Goal: Task Accomplishment & Management: Complete application form

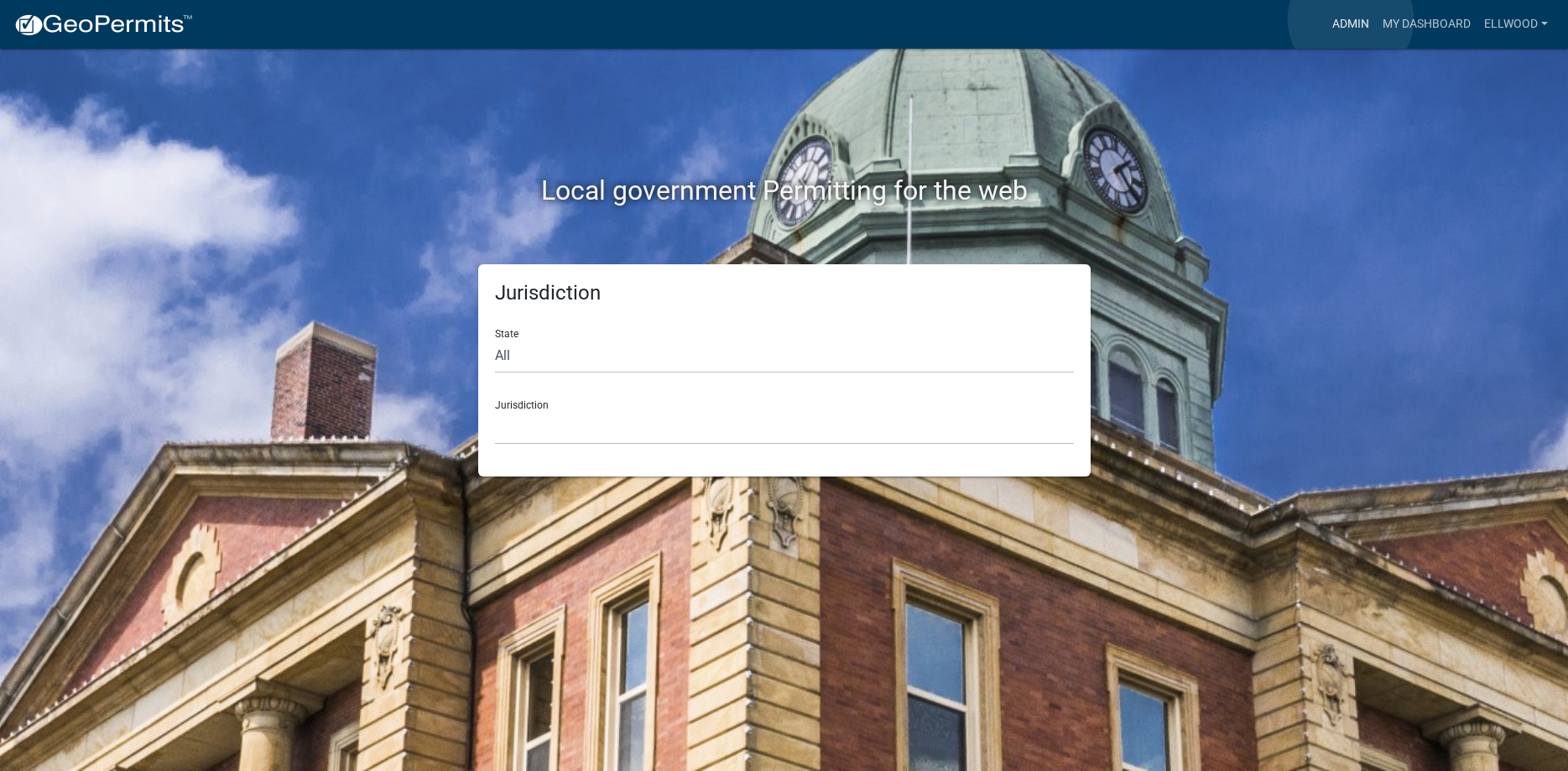
click at [1351, 20] on link "Admin" at bounding box center [1351, 25] width 50 height 32
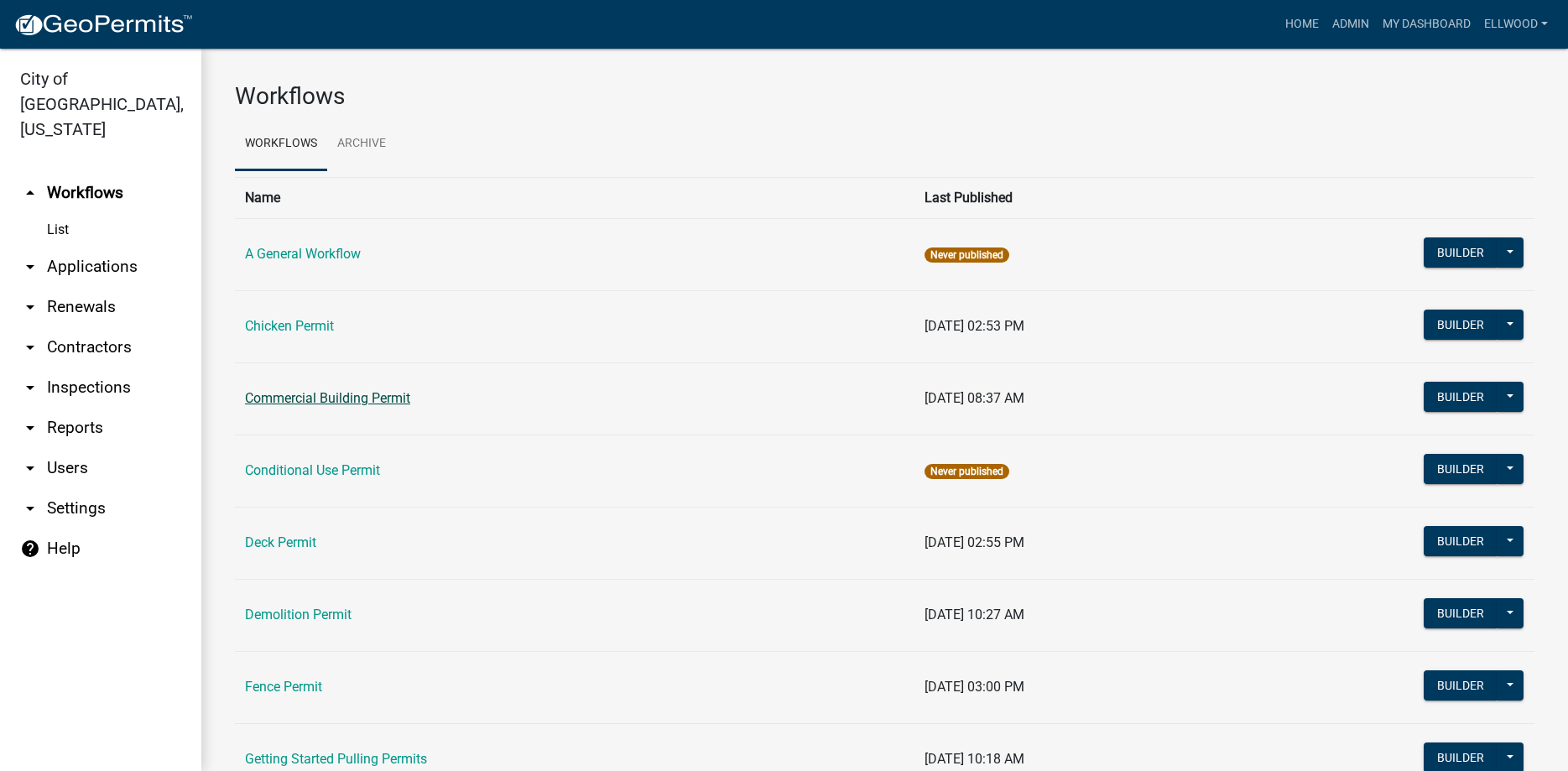
click at [345, 391] on link "Commercial Building Permit" at bounding box center [327, 398] width 166 height 16
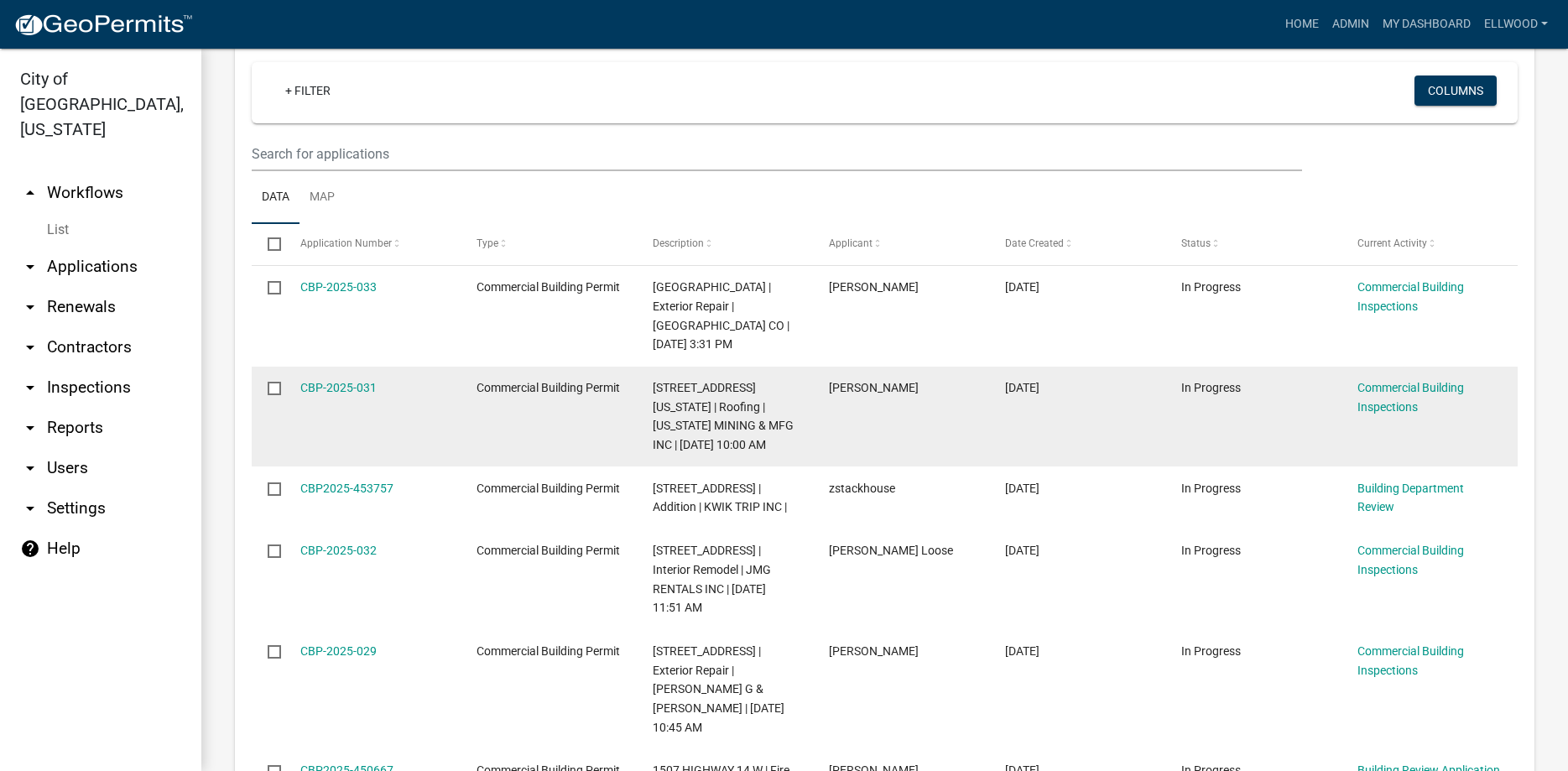
scroll to position [383, 0]
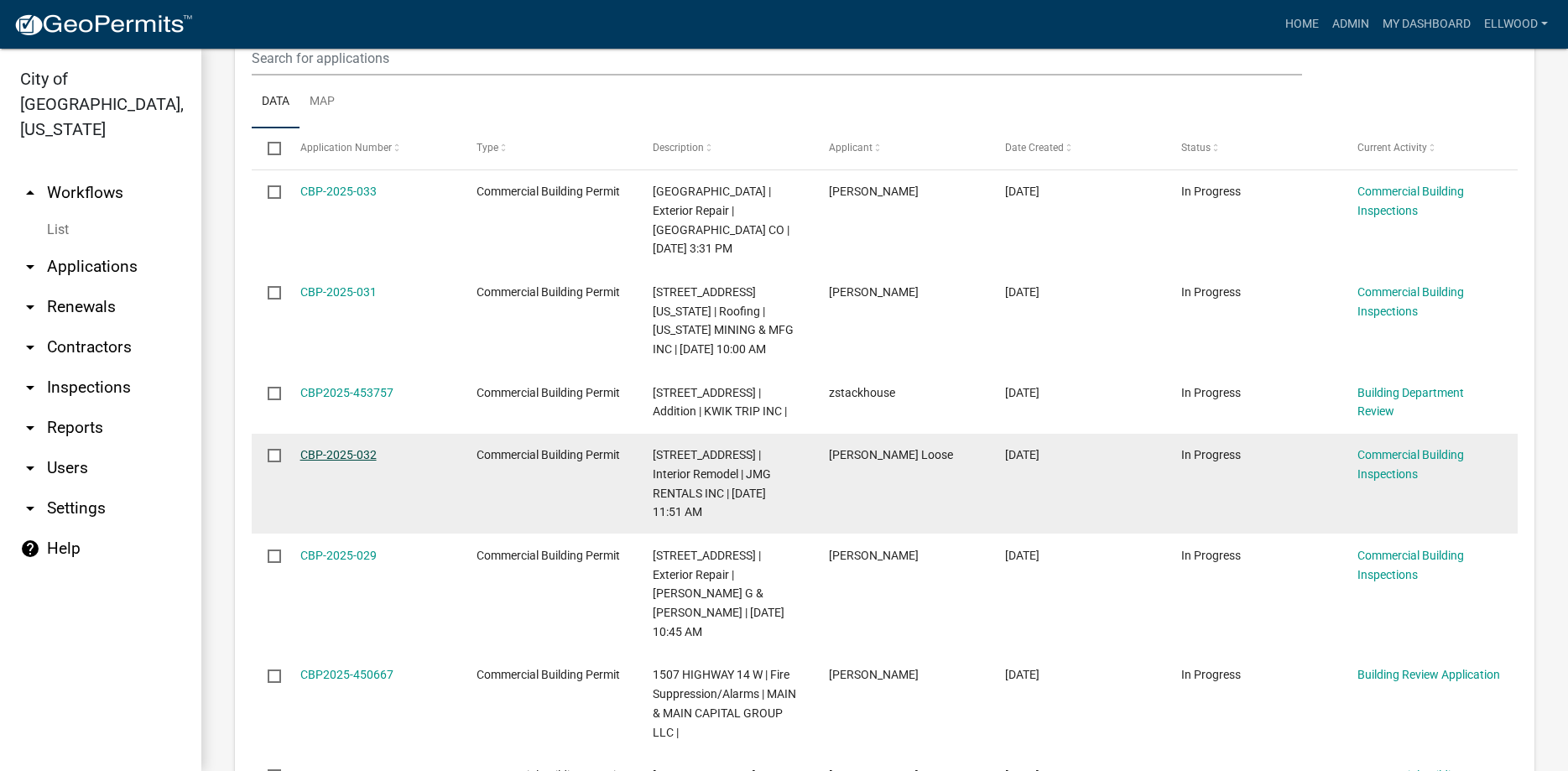
click at [333, 451] on link "CBP-2025-032" at bounding box center [338, 455] width 76 height 14
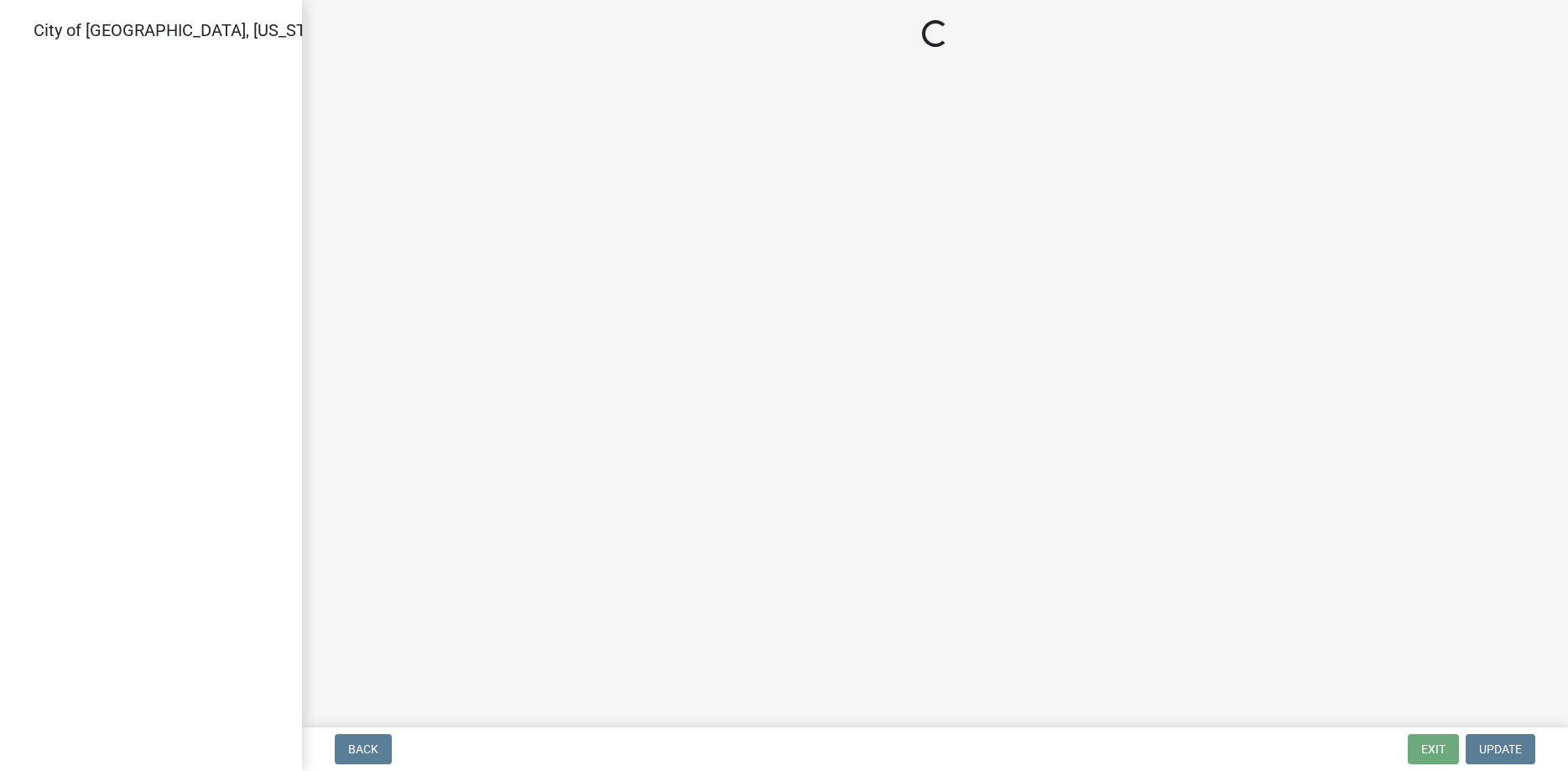
select select "805d55ac-e238-4e04-8f8e-acc067f36c3e"
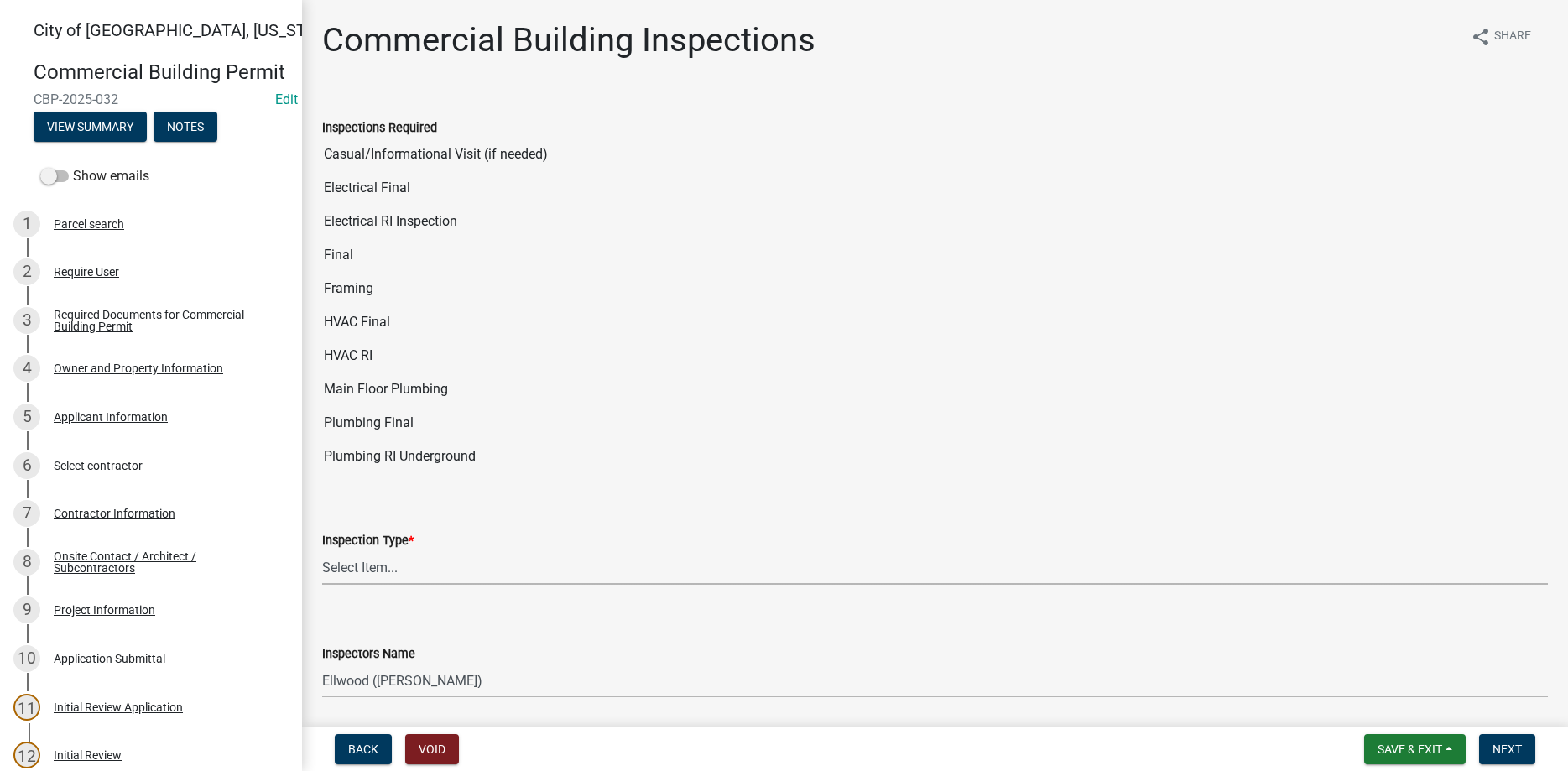
click at [322, 550] on select "Select Item... All Inspections Required 200 # 2Hr Hydro Test Meters (all) Attic…" at bounding box center [935, 567] width 1226 height 35
click option "Framing" at bounding box center [0, 0] width 0 height 0
select select "96145e97-ca93-45ba-9038-e18929e86128"
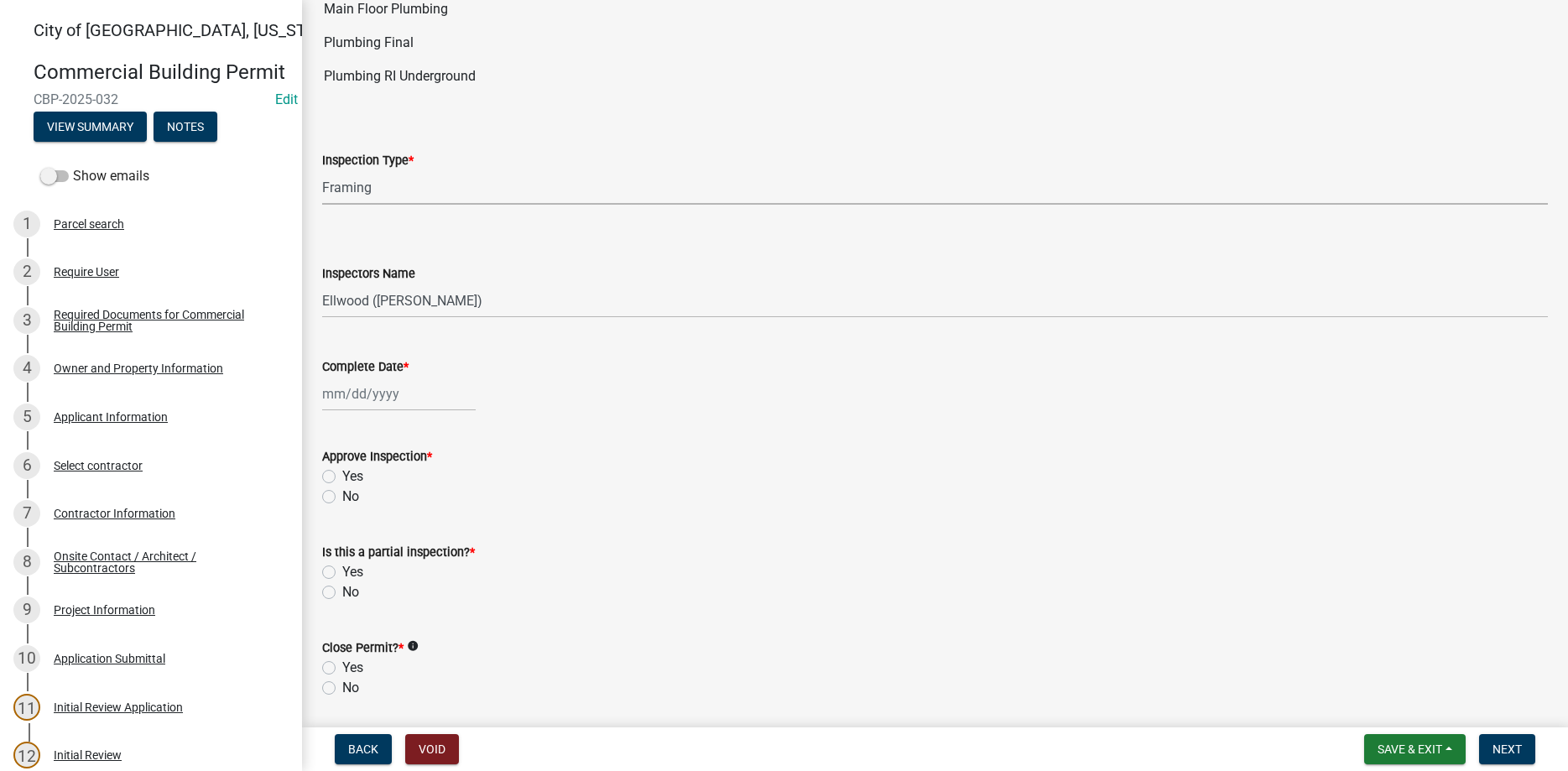
scroll to position [383, 0]
select select "8"
select select "2025"
click at [407, 389] on input "Complete Date *" at bounding box center [399, 391] width 154 height 35
click at [348, 533] on div "11" at bounding box center [338, 533] width 27 height 27
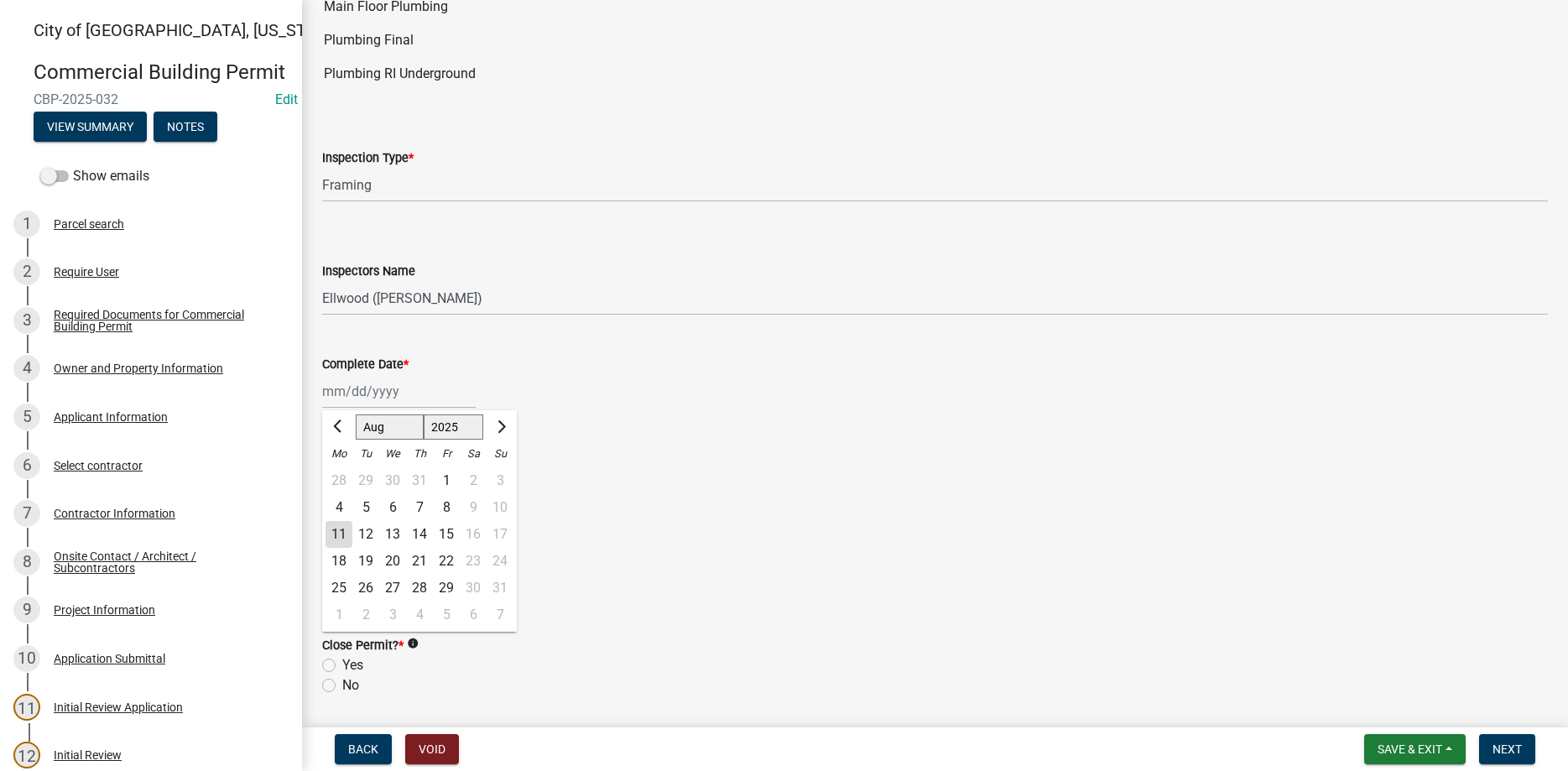
type input "[DATE]"
click at [342, 470] on label "Yes" at bounding box center [352, 474] width 21 height 20
click at [342, 470] on input "Yes" at bounding box center [347, 469] width 11 height 11
radio input "true"
click at [342, 570] on label "Yes" at bounding box center [352, 570] width 21 height 20
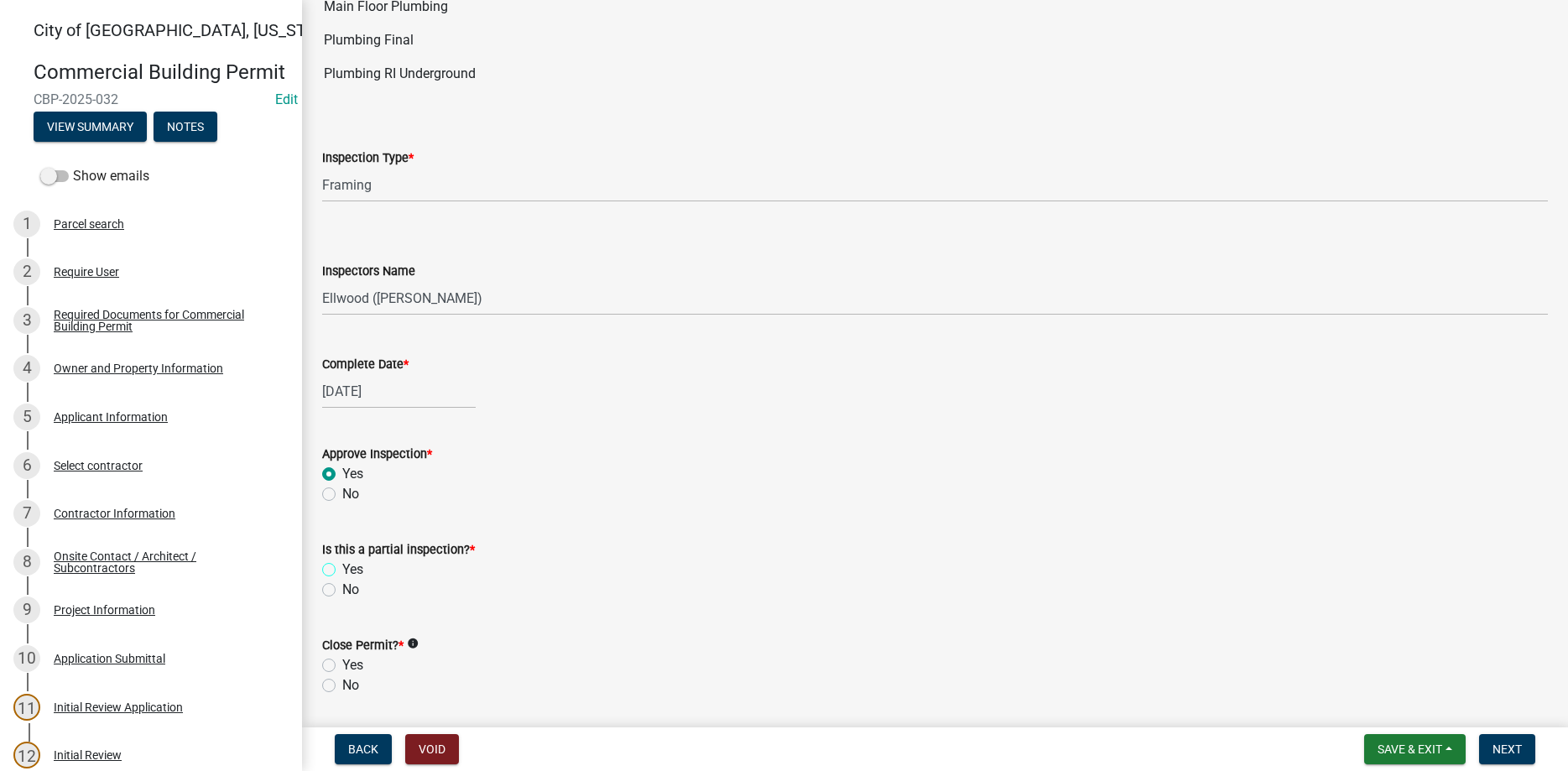
click at [342, 570] on input "Yes" at bounding box center [347, 565] width 11 height 11
radio input "true"
click at [342, 683] on label "No" at bounding box center [350, 685] width 17 height 20
click at [342, 683] on input "No" at bounding box center [347, 680] width 11 height 11
radio input "true"
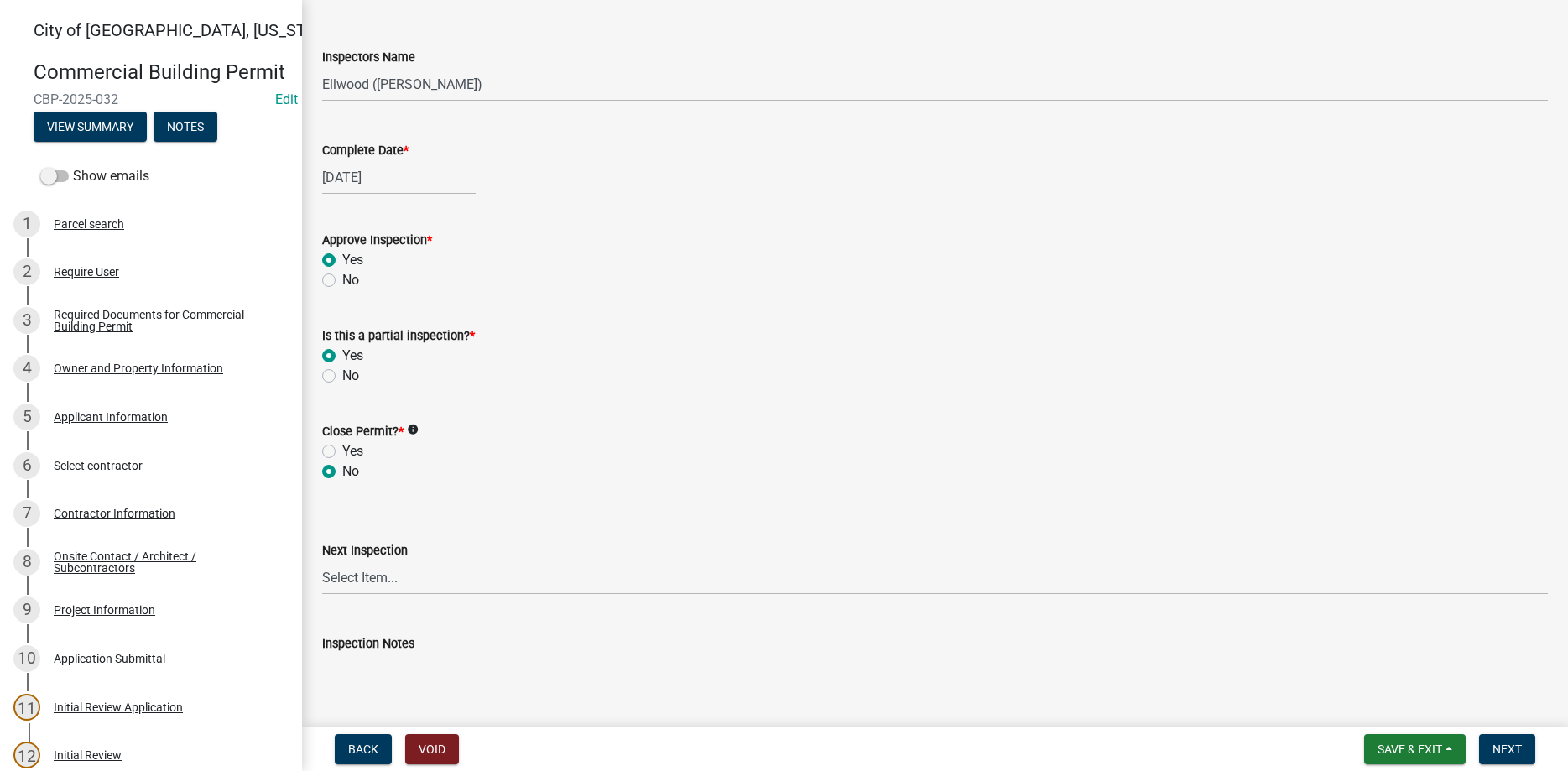
scroll to position [669, 0]
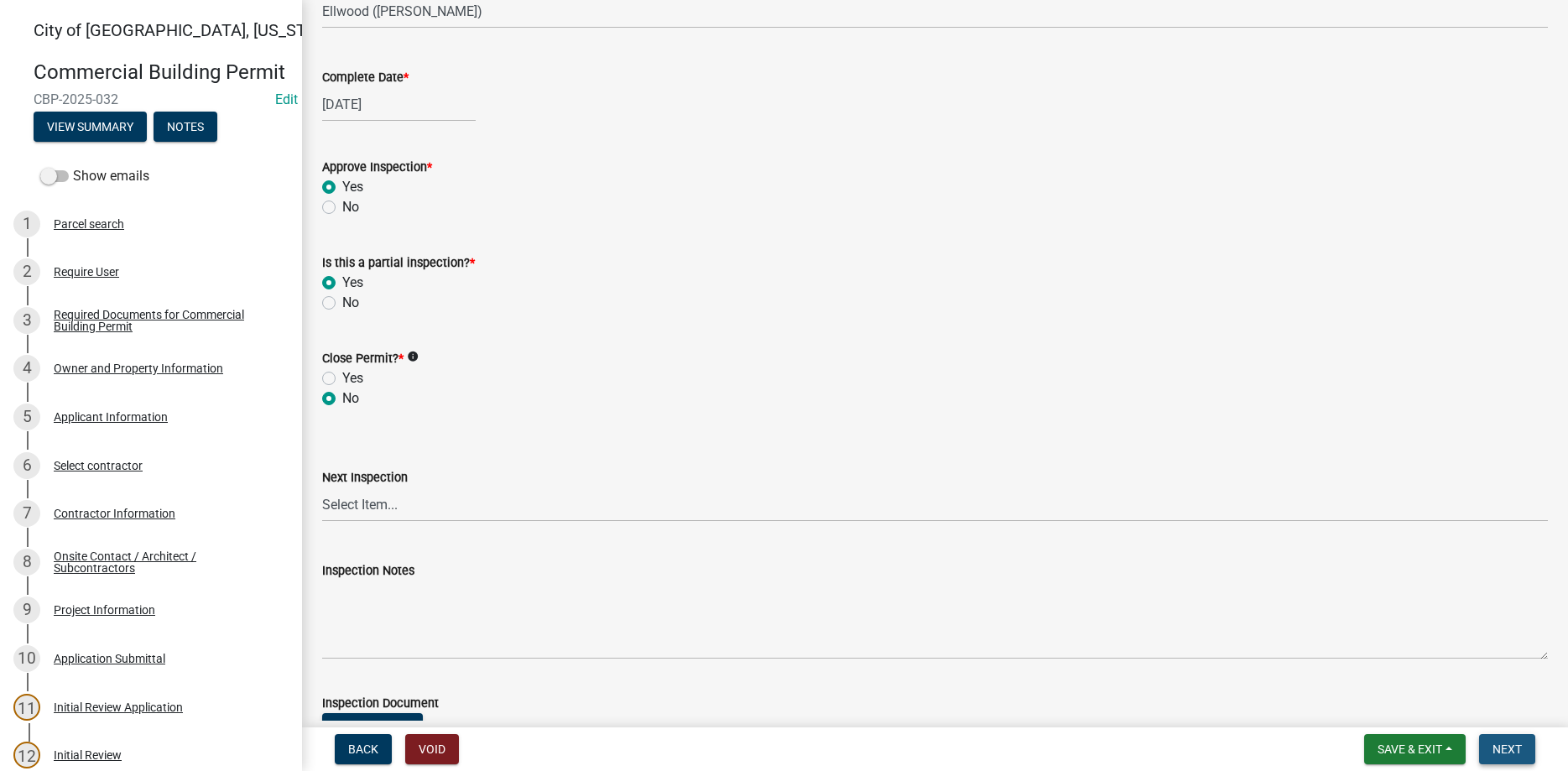
click at [1499, 750] on span "Next" at bounding box center [1508, 749] width 30 height 14
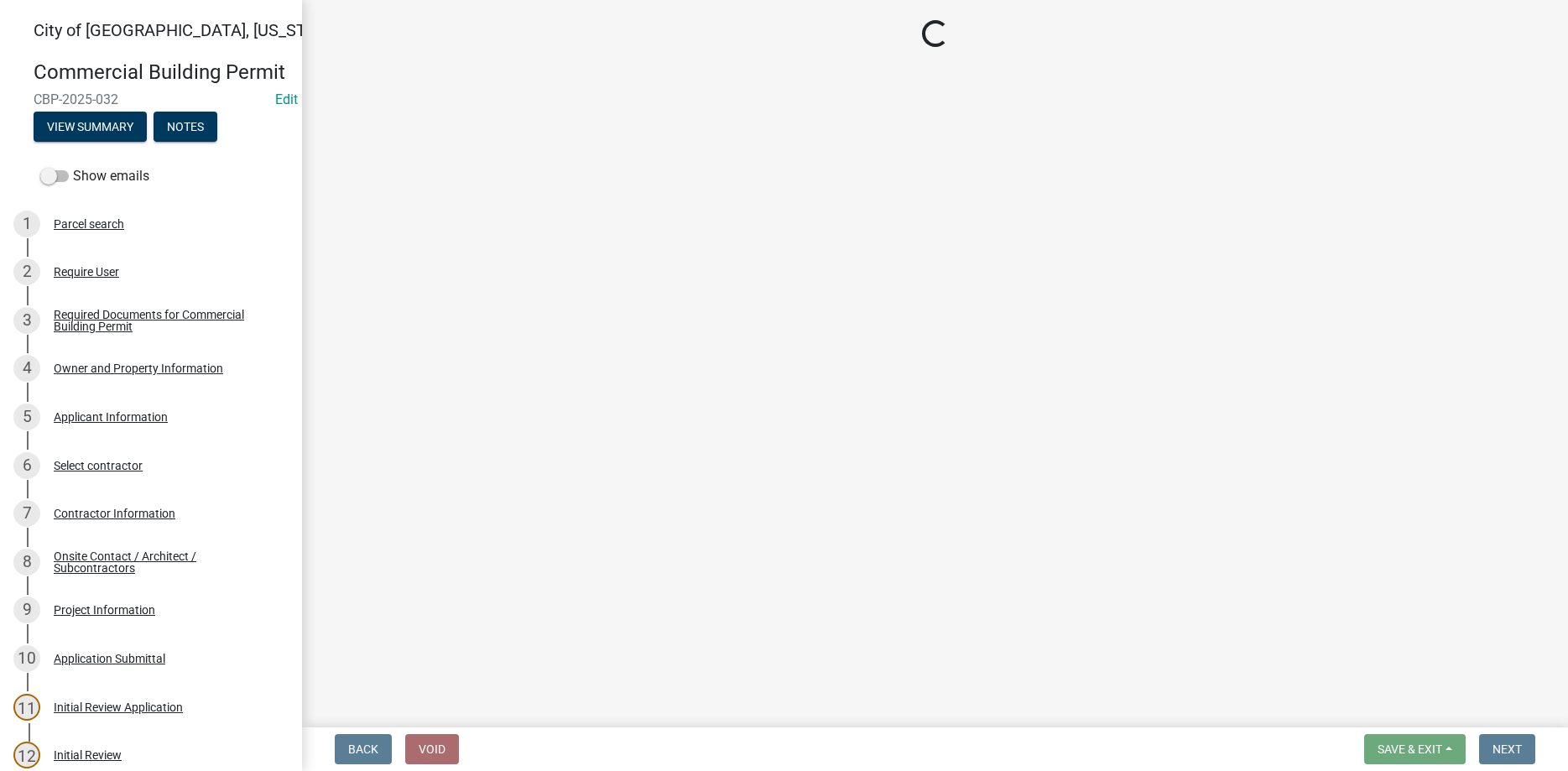
select select "805d55ac-e238-4e04-8f8e-acc067f36c3e"
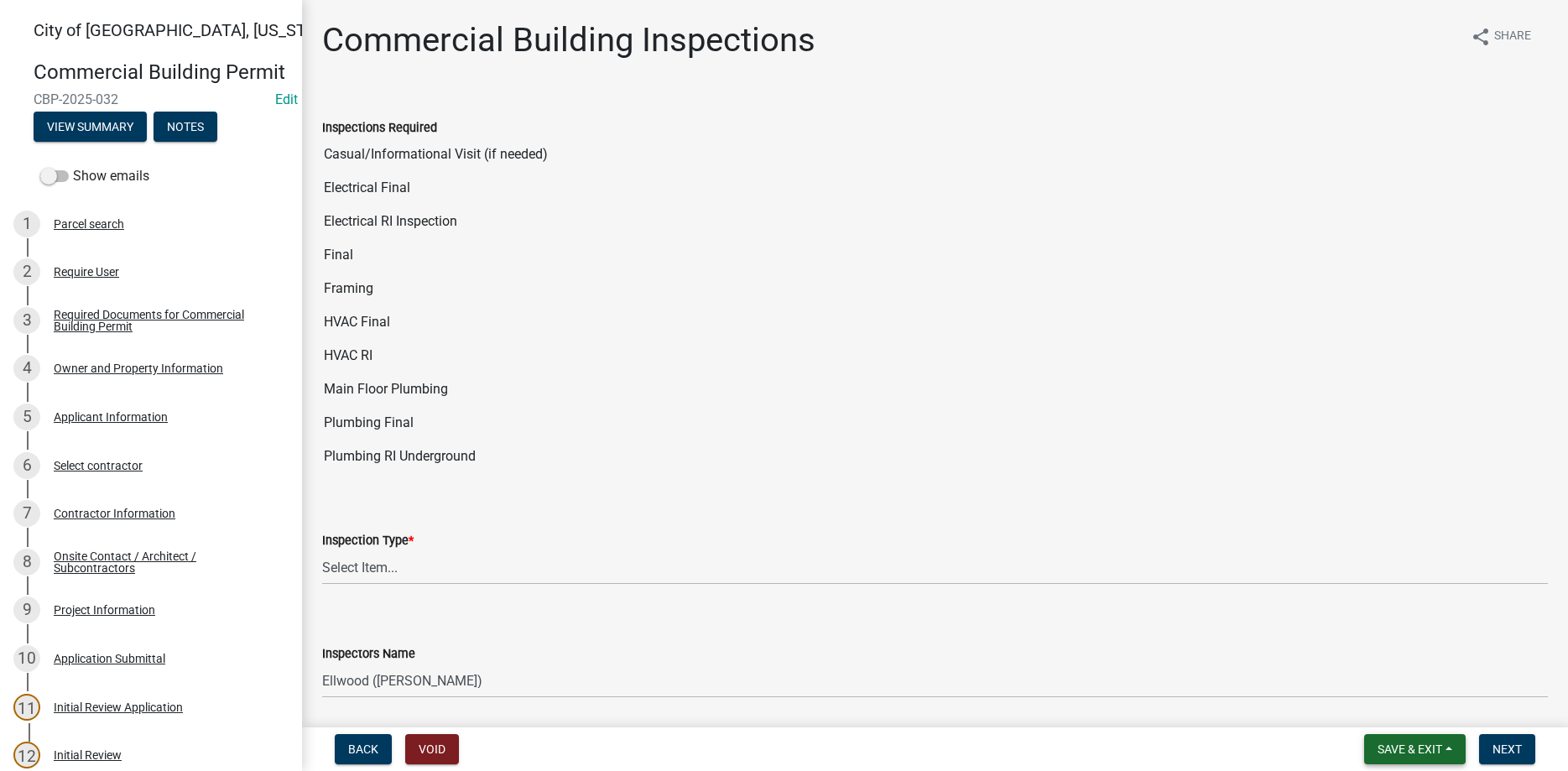
click at [1378, 746] on span "Save & Exit" at bounding box center [1410, 749] width 65 height 14
click at [1382, 704] on button "Save & Exit" at bounding box center [1399, 705] width 134 height 40
